Goal: Navigation & Orientation: Find specific page/section

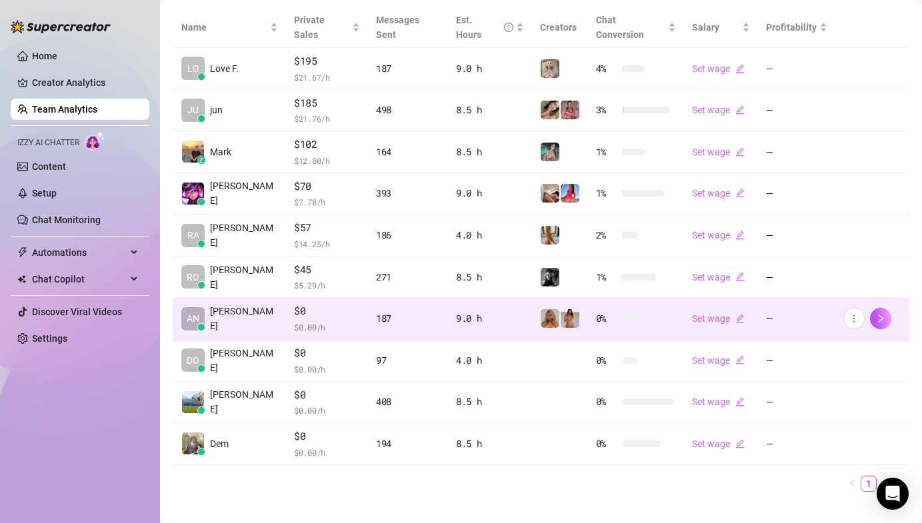
scroll to position [315, 0]
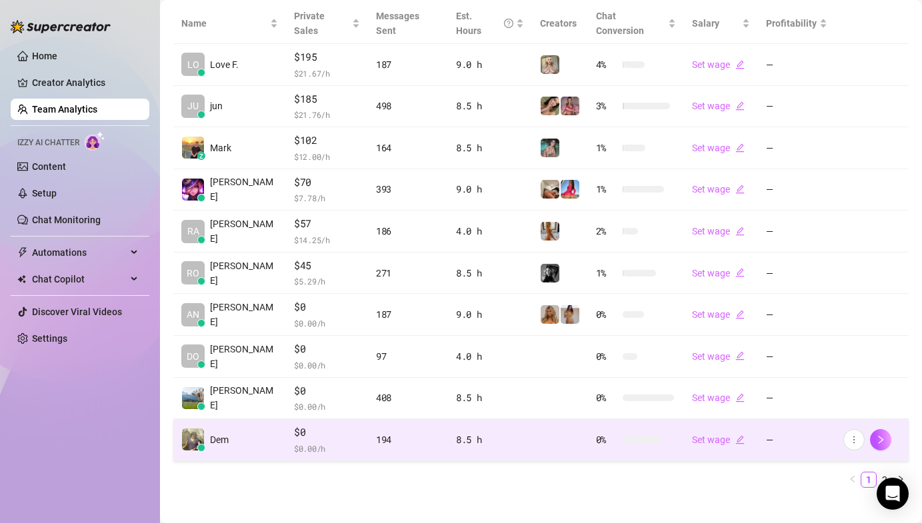
click at [316, 425] on span "$0" at bounding box center [327, 433] width 66 height 16
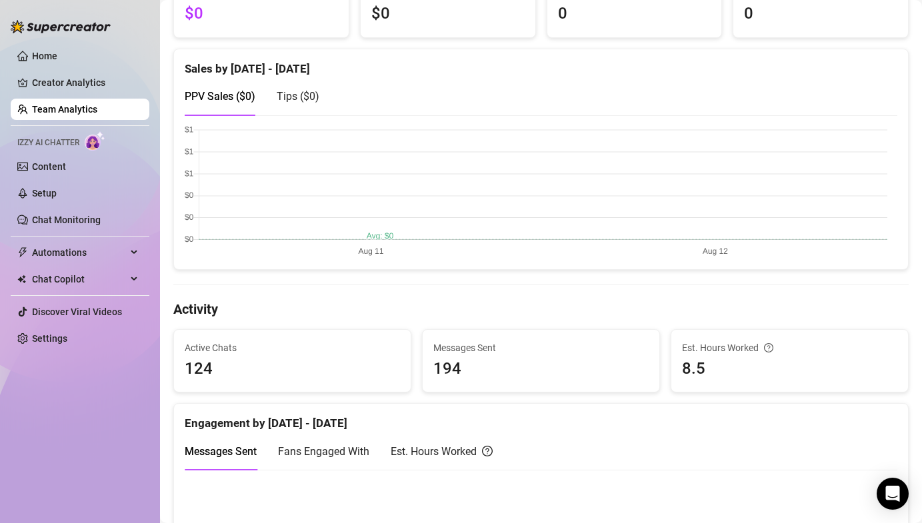
click at [97, 115] on link "Team Analytics" at bounding box center [64, 109] width 65 height 11
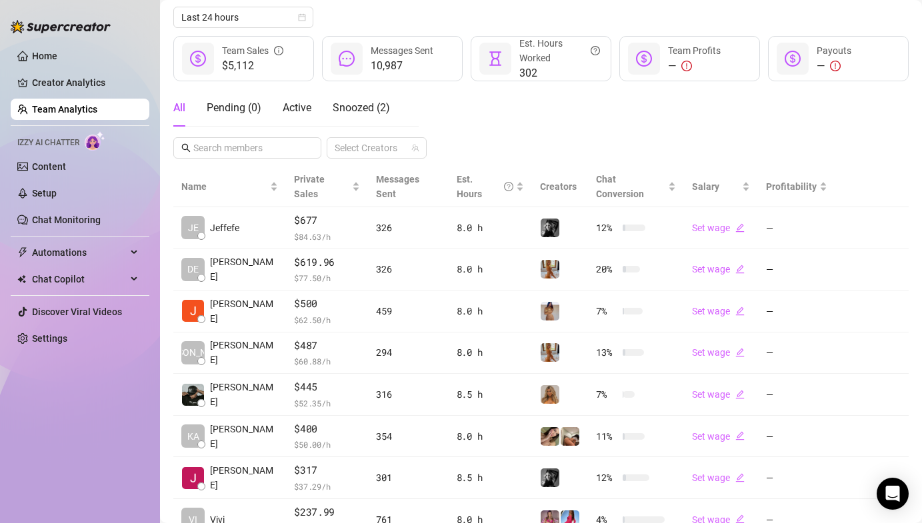
scroll to position [83, 0]
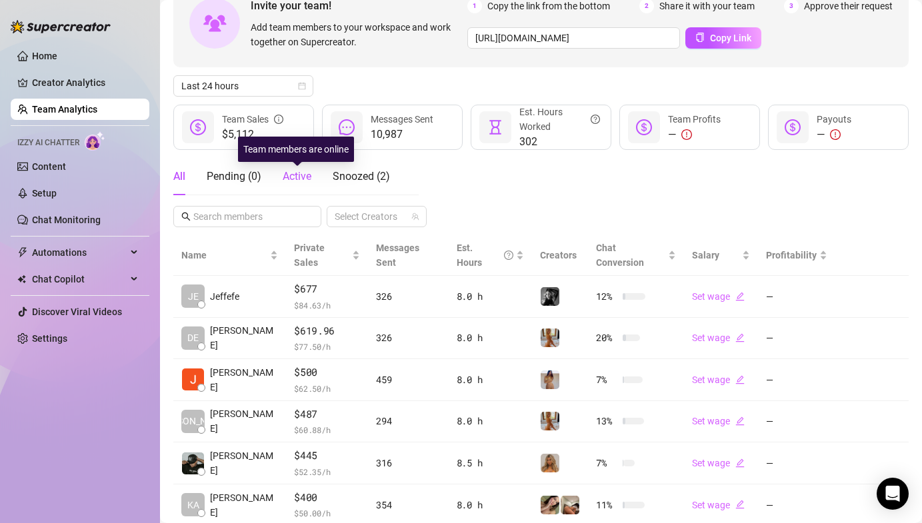
click at [307, 176] on span "Active" at bounding box center [297, 176] width 29 height 13
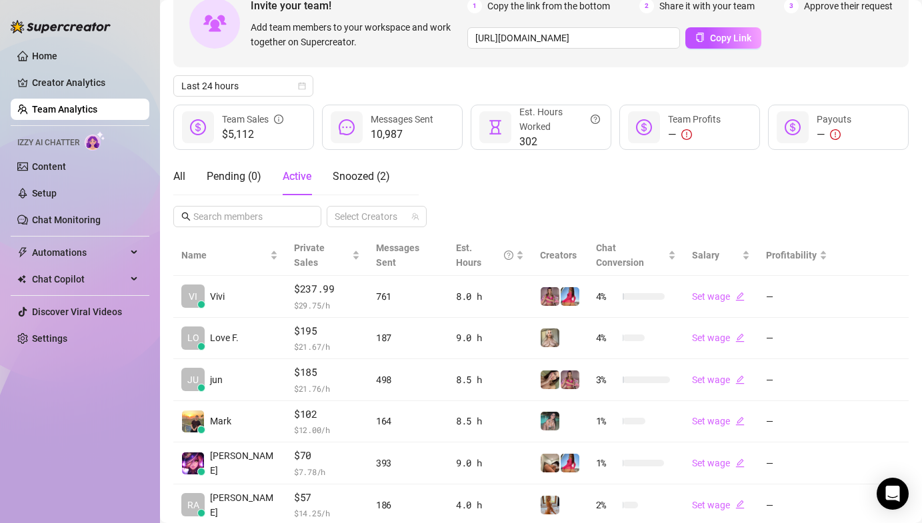
click at [498, 62] on div "Invite your team! Add team members to your workspace and work together on Super…" at bounding box center [540, 23] width 735 height 88
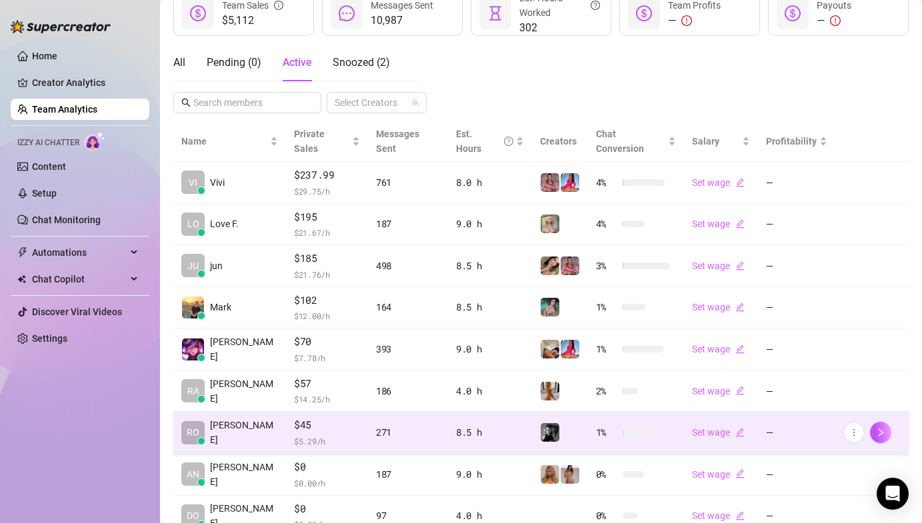
scroll to position [315, 0]
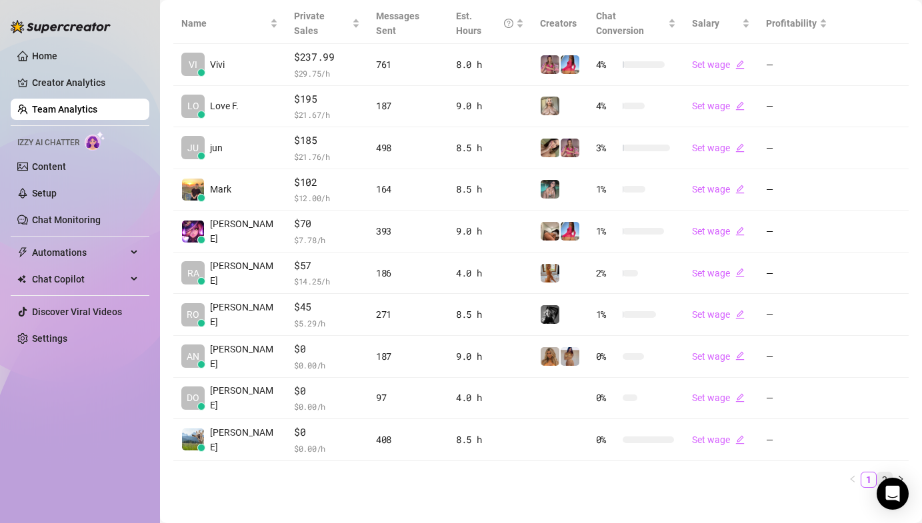
click at [878, 473] on link "2" at bounding box center [884, 480] width 15 height 15
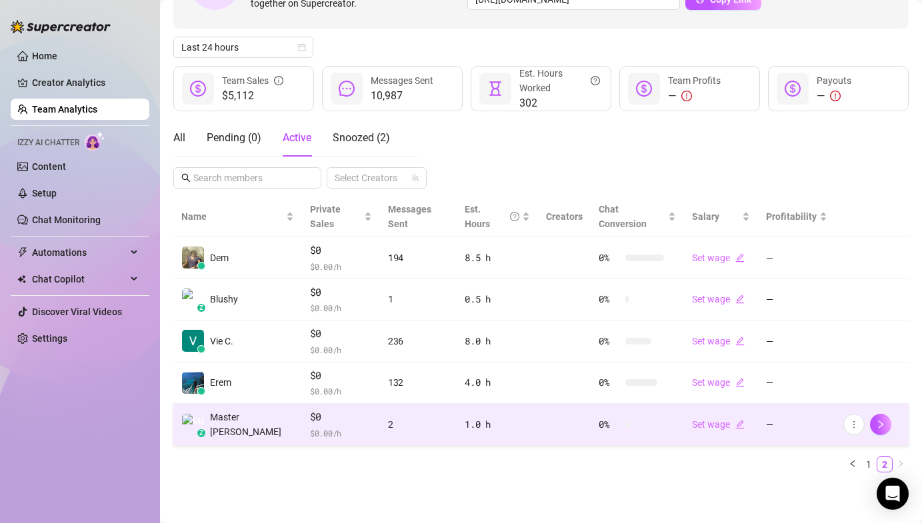
scroll to position [107, 0]
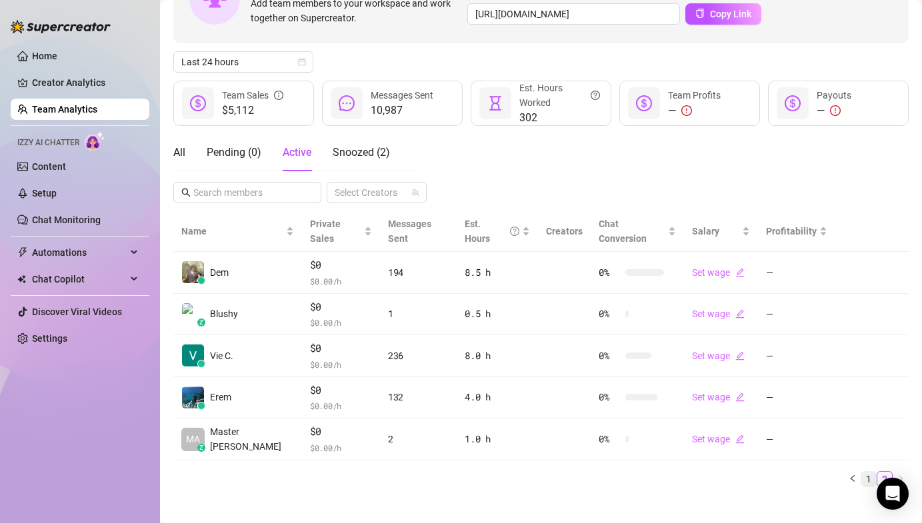
click at [861, 472] on link "1" at bounding box center [868, 479] width 15 height 15
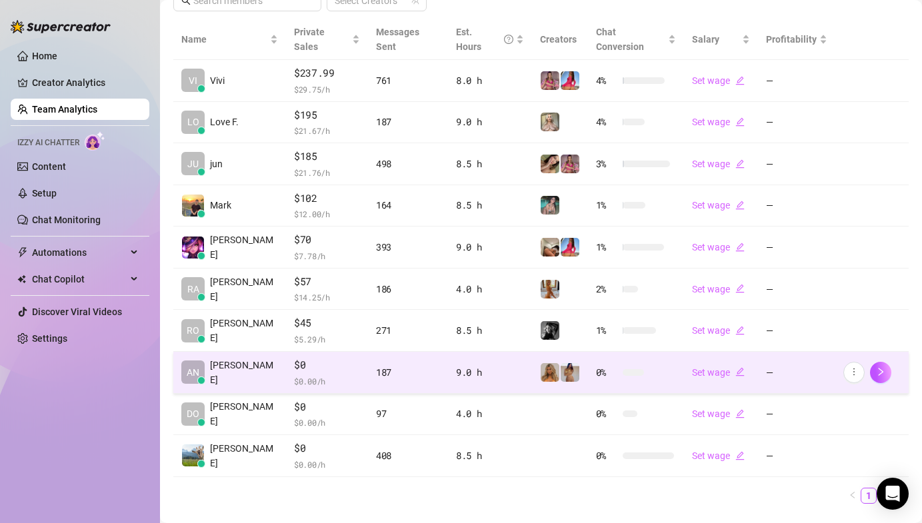
scroll to position [315, 0]
